Goal: Find specific page/section: Find specific page/section

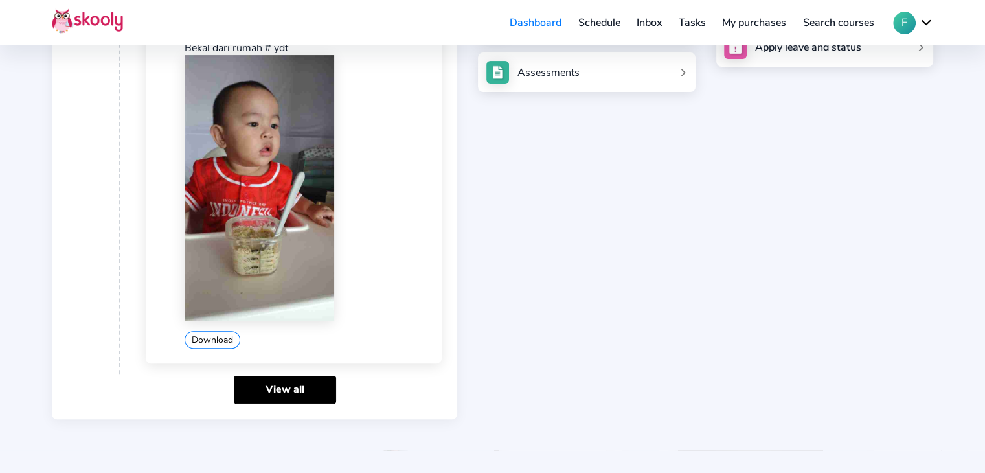
scroll to position [360, 0]
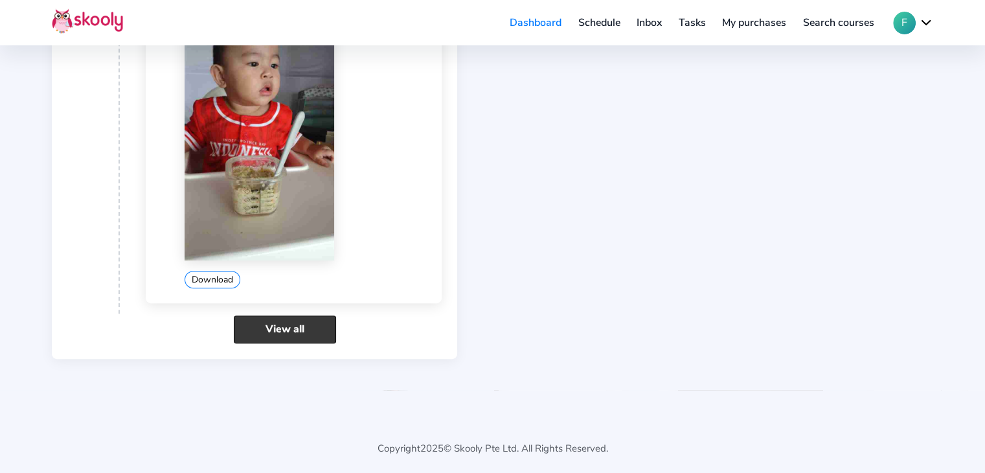
click at [301, 322] on link "View all" at bounding box center [285, 329] width 102 height 28
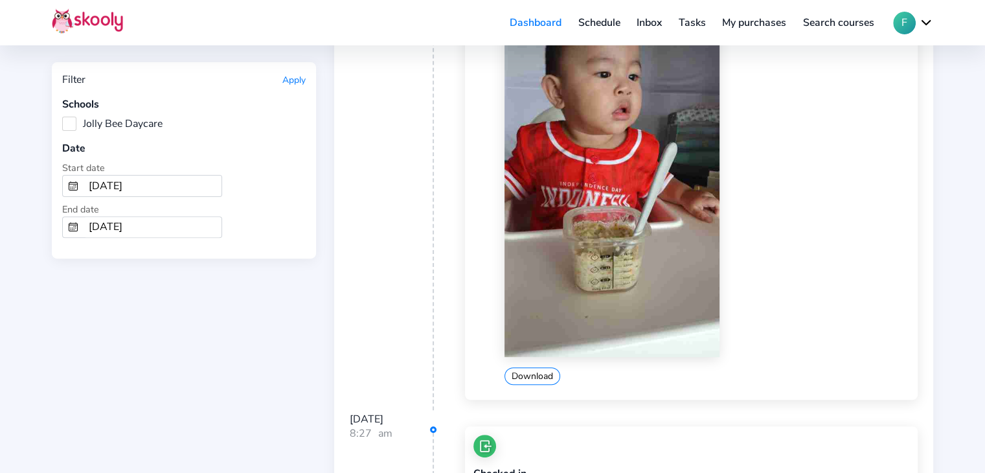
scroll to position [389, 0]
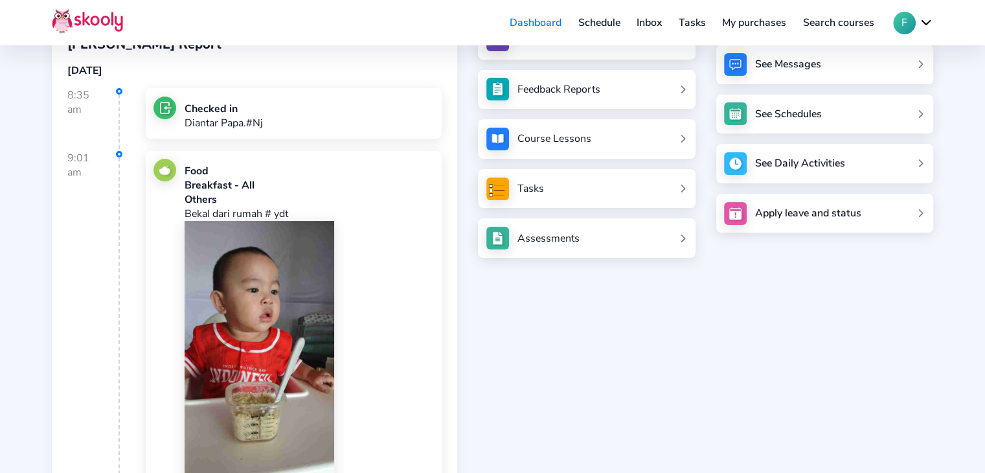
scroll to position [360, 0]
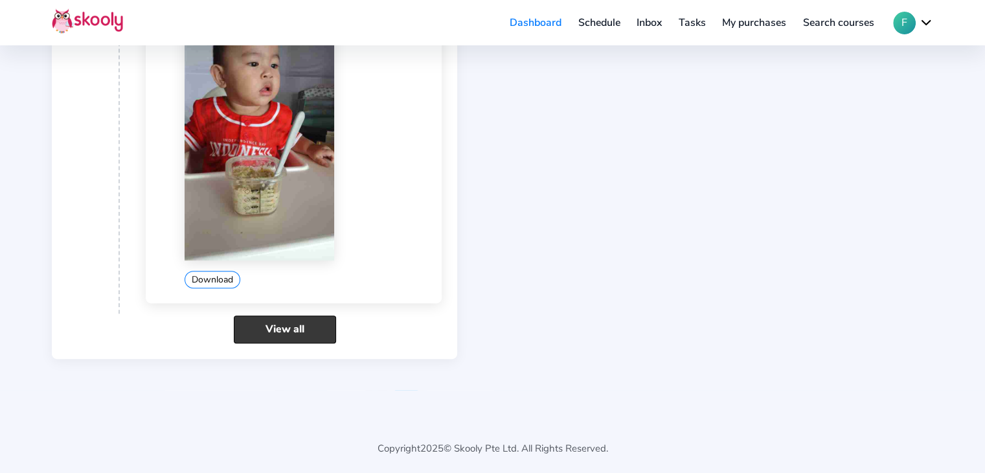
click at [298, 327] on link "View all" at bounding box center [285, 329] width 102 height 28
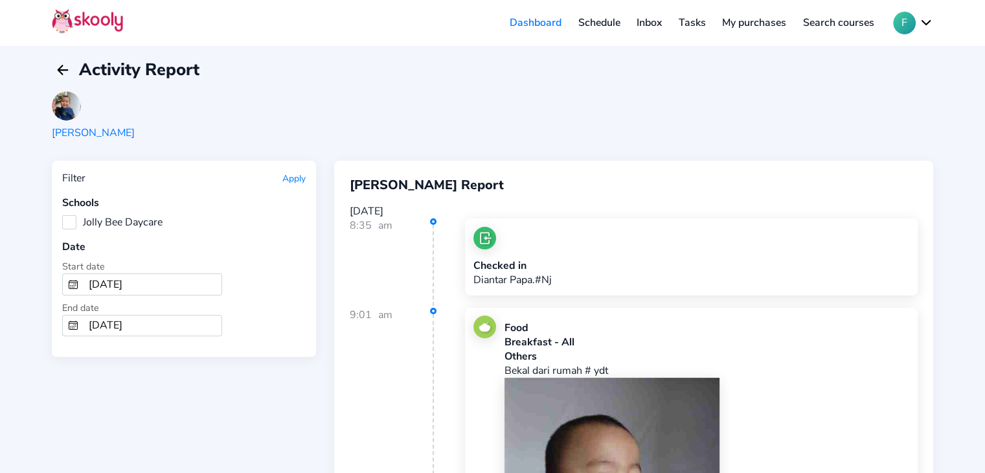
scroll to position [0, 0]
